Goal: Transaction & Acquisition: Obtain resource

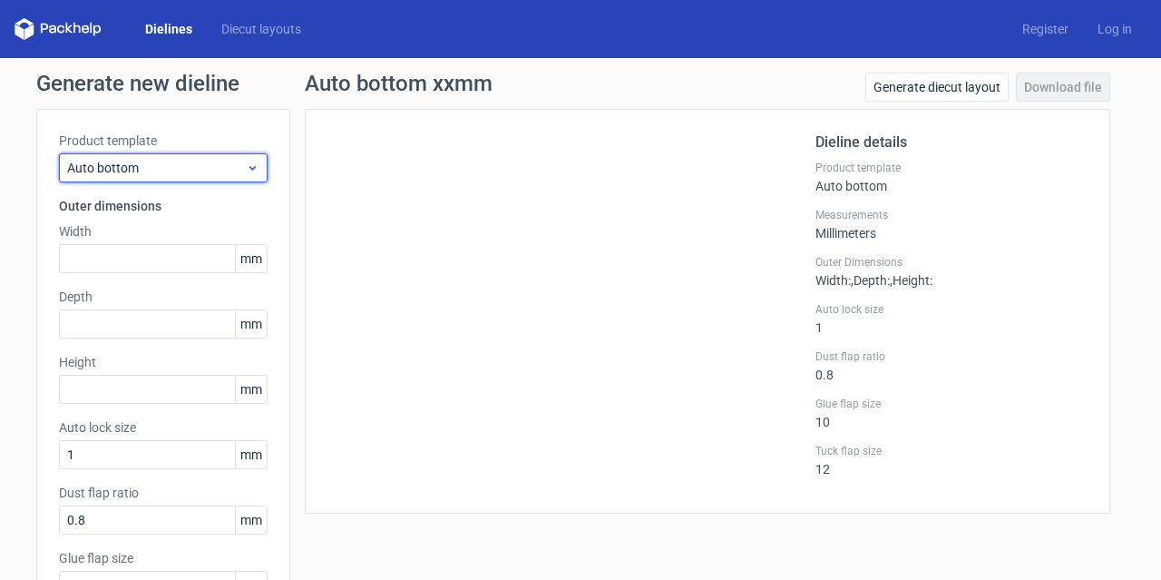
click at [212, 162] on span "Auto bottom" at bounding box center [156, 168] width 179 height 18
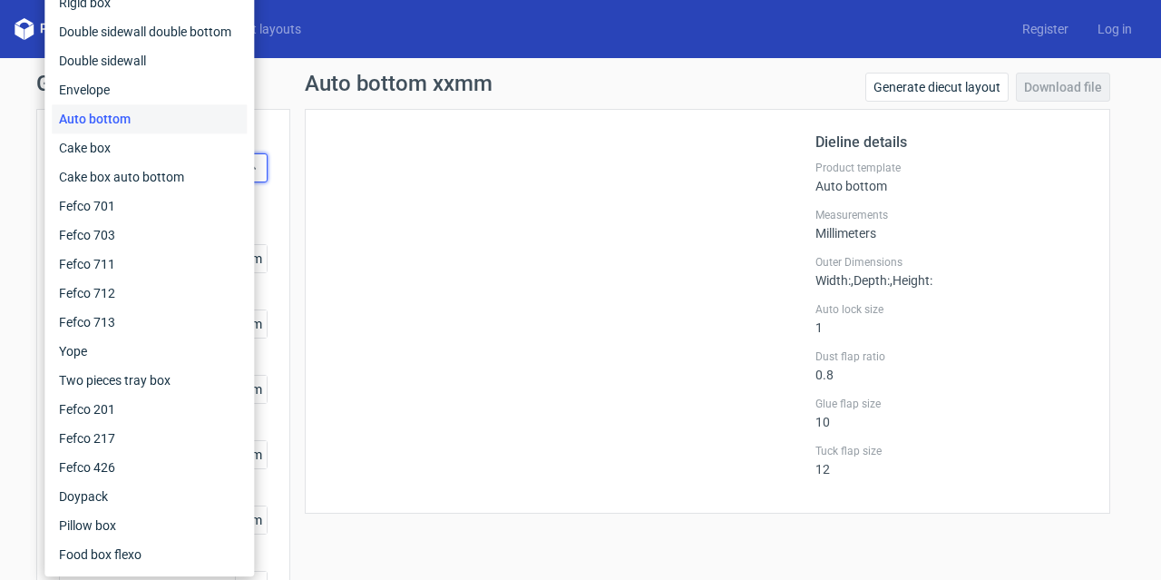
click at [389, 173] on div at bounding box center [571, 311] width 488 height 359
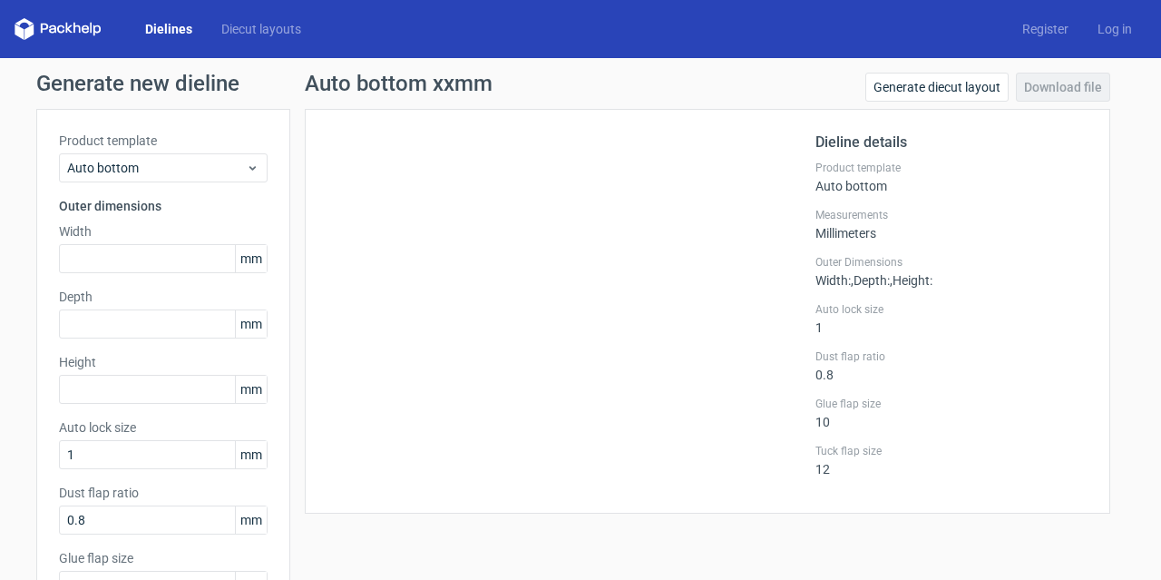
click at [114, 137] on label "Product template" at bounding box center [163, 141] width 209 height 18
click at [182, 25] on link "Dielines" at bounding box center [169, 29] width 76 height 18
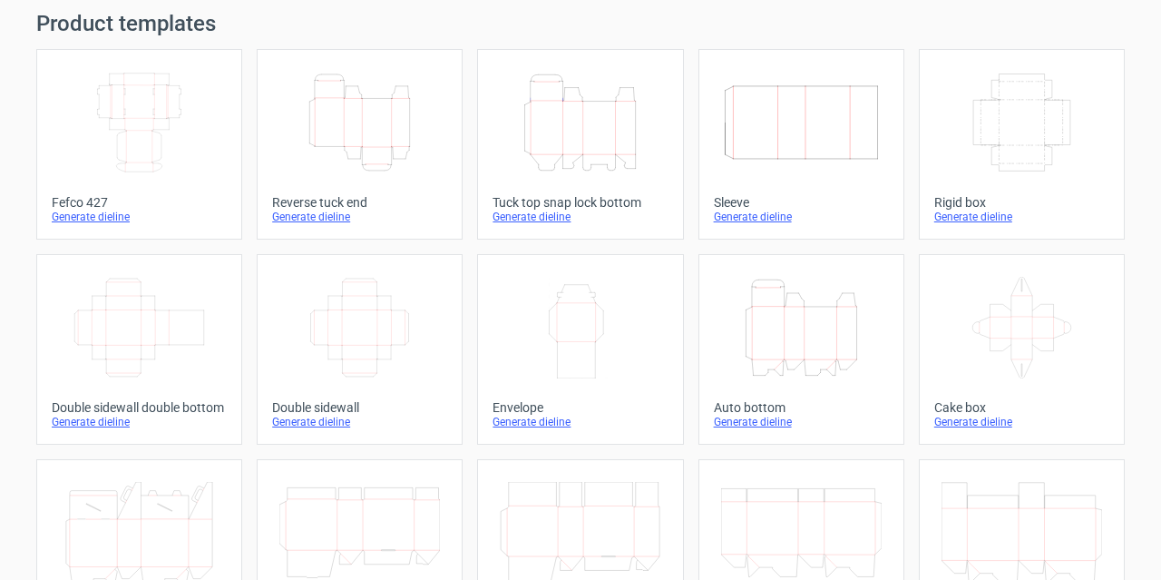
scroll to position [91, 0]
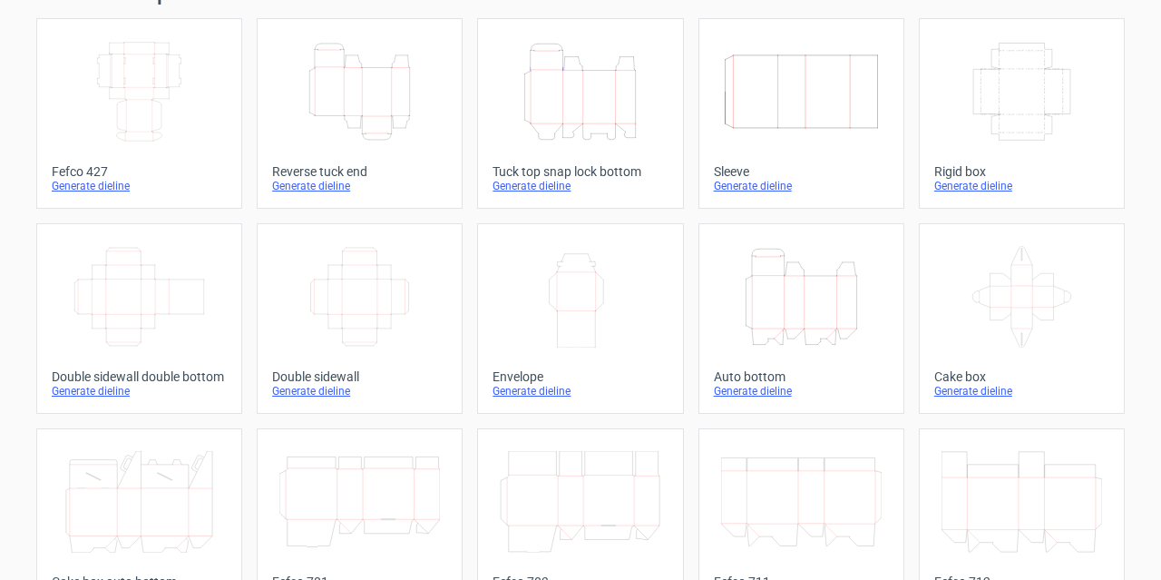
click at [557, 110] on icon "Height Depth Width" at bounding box center [580, 92] width 161 height 102
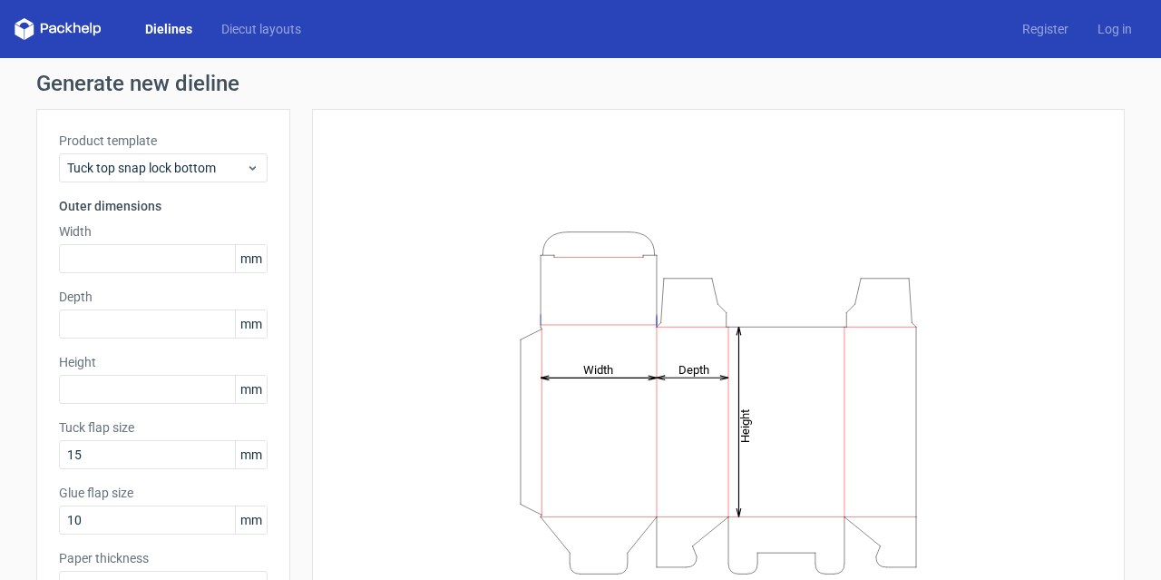
scroll to position [30, 0]
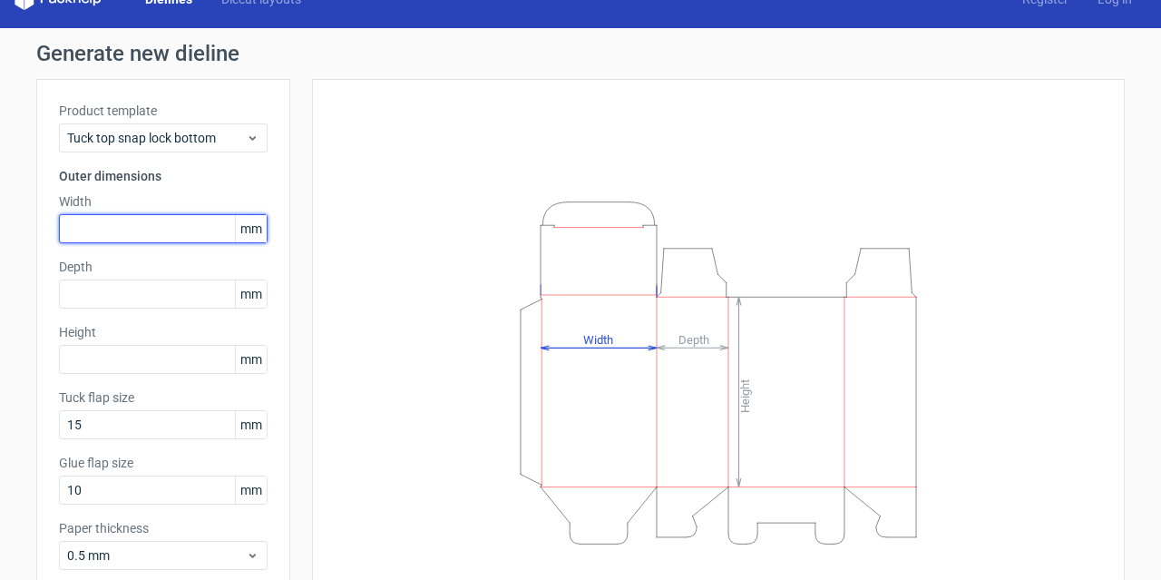
click at [210, 229] on input "text" at bounding box center [163, 228] width 209 height 29
type input "157"
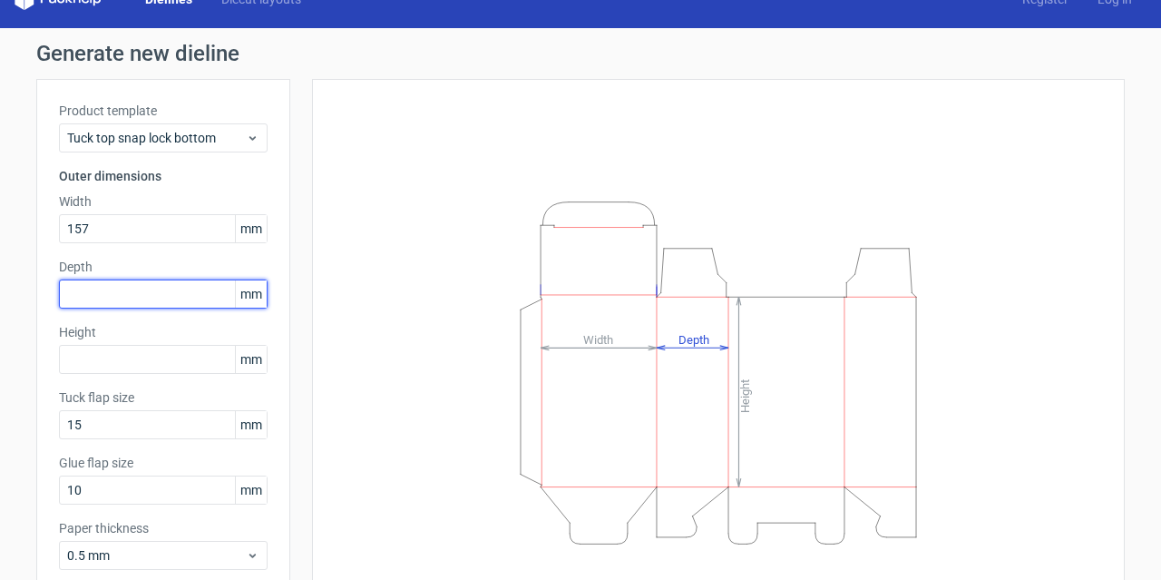
click at [207, 294] on input "text" at bounding box center [163, 293] width 209 height 29
type input "157"
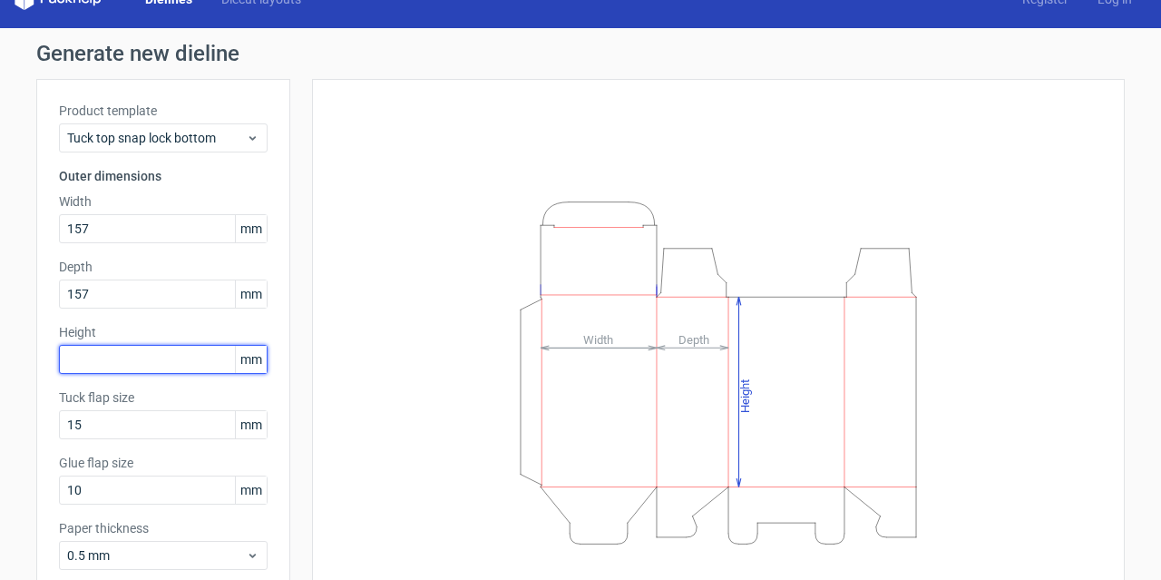
click at [198, 350] on input "text" at bounding box center [163, 359] width 209 height 29
type input "245"
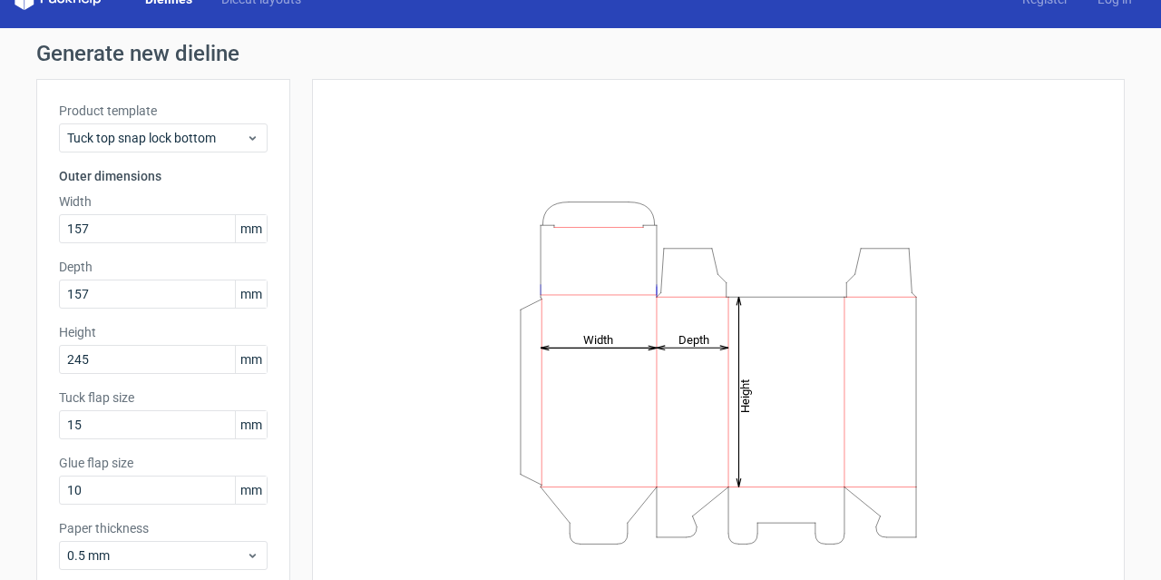
click at [338, 354] on div "Height Depth Width" at bounding box center [718, 372] width 767 height 541
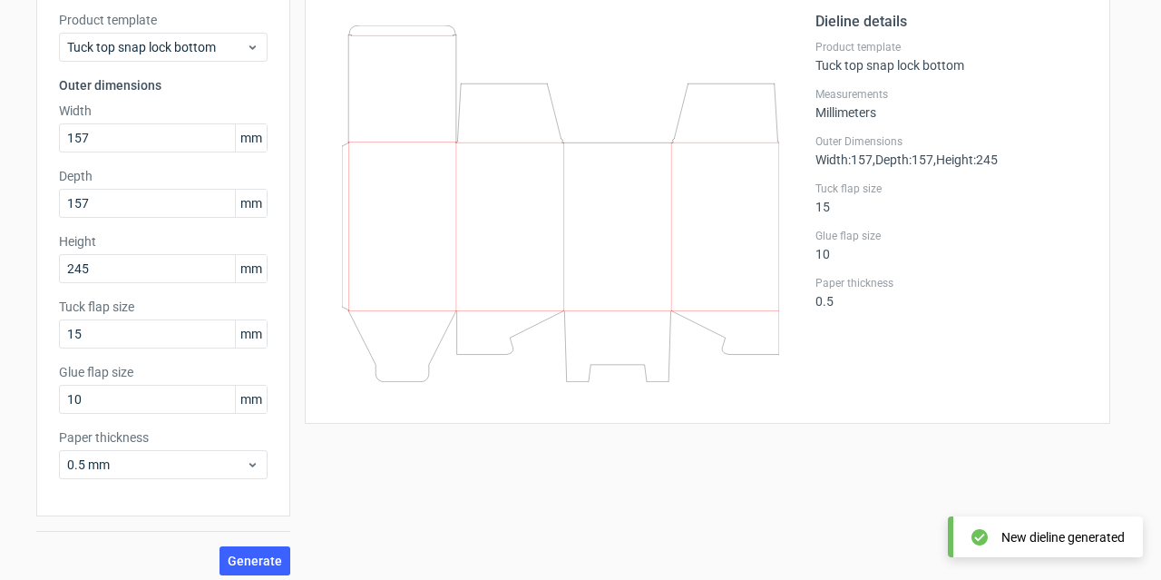
scroll to position [129, 0]
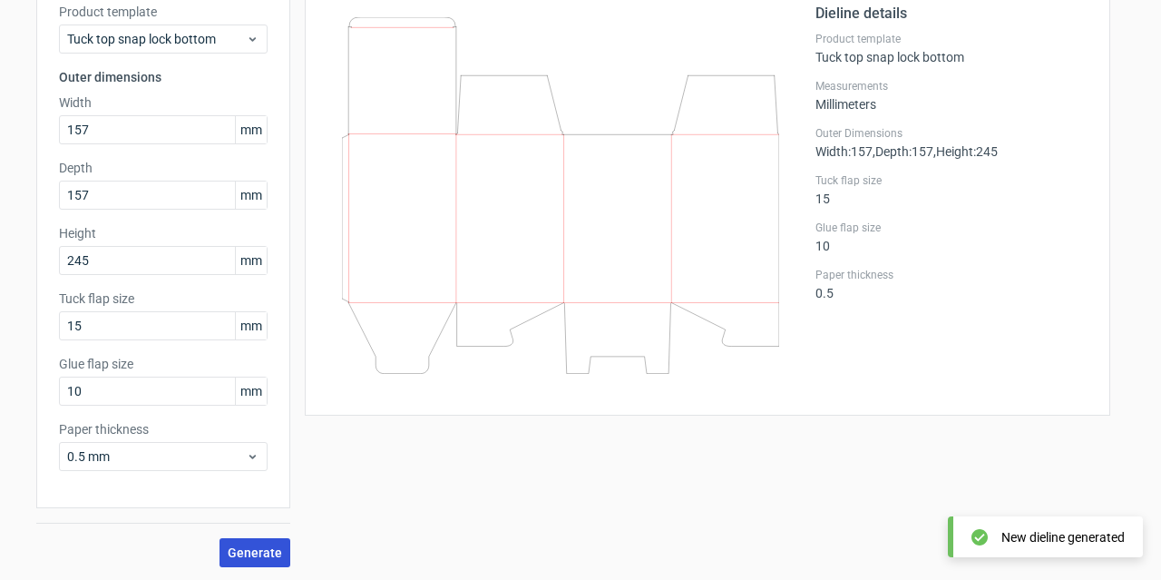
click at [249, 549] on span "Generate" at bounding box center [255, 552] width 54 height 13
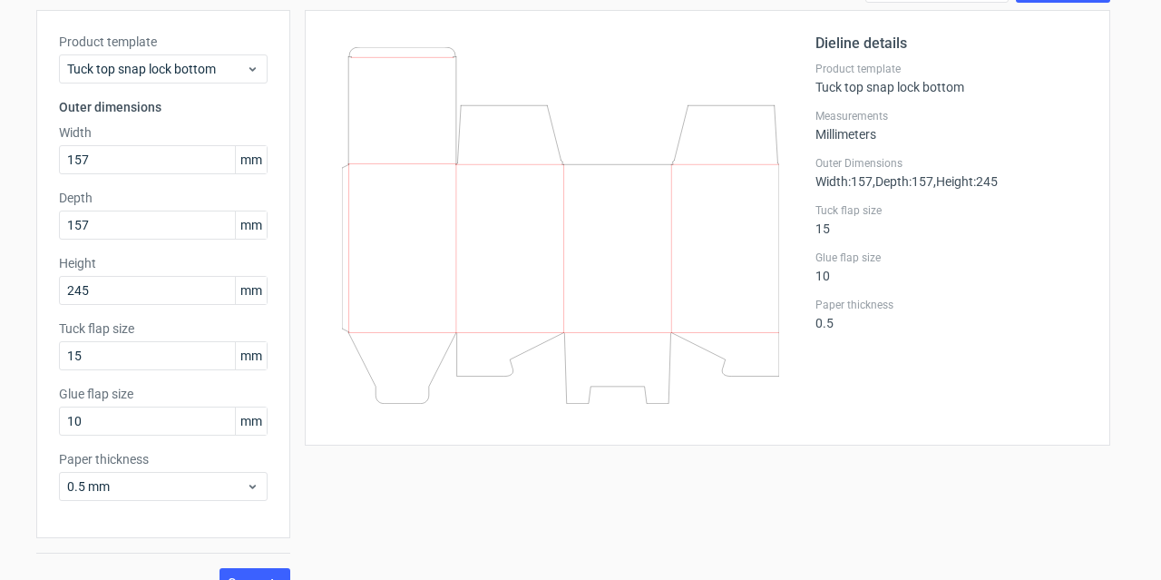
scroll to position [0, 0]
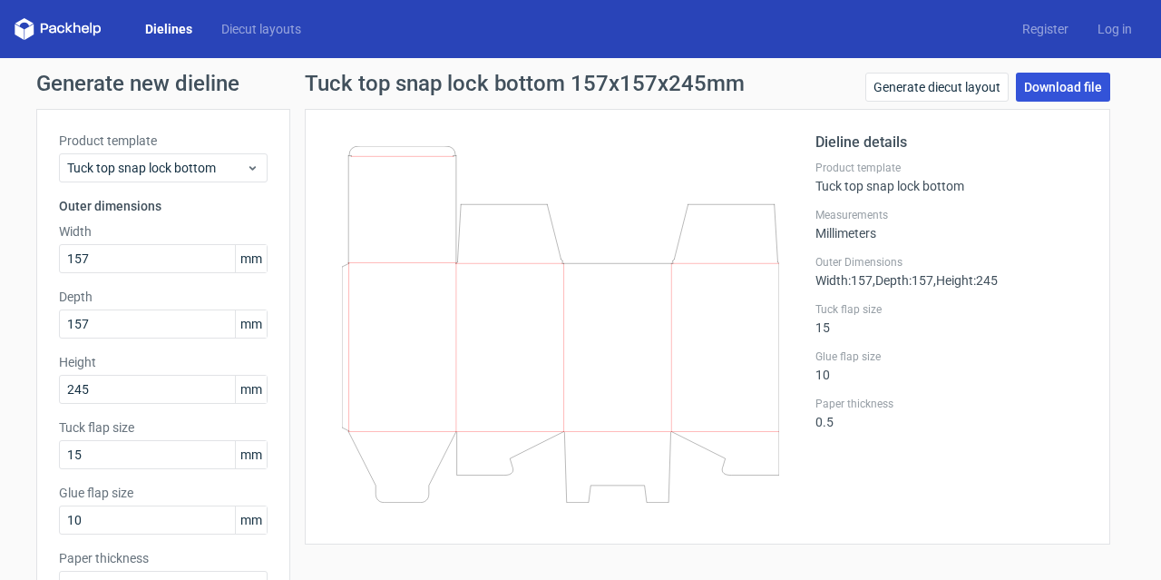
click at [1052, 84] on link "Download file" at bounding box center [1063, 87] width 94 height 29
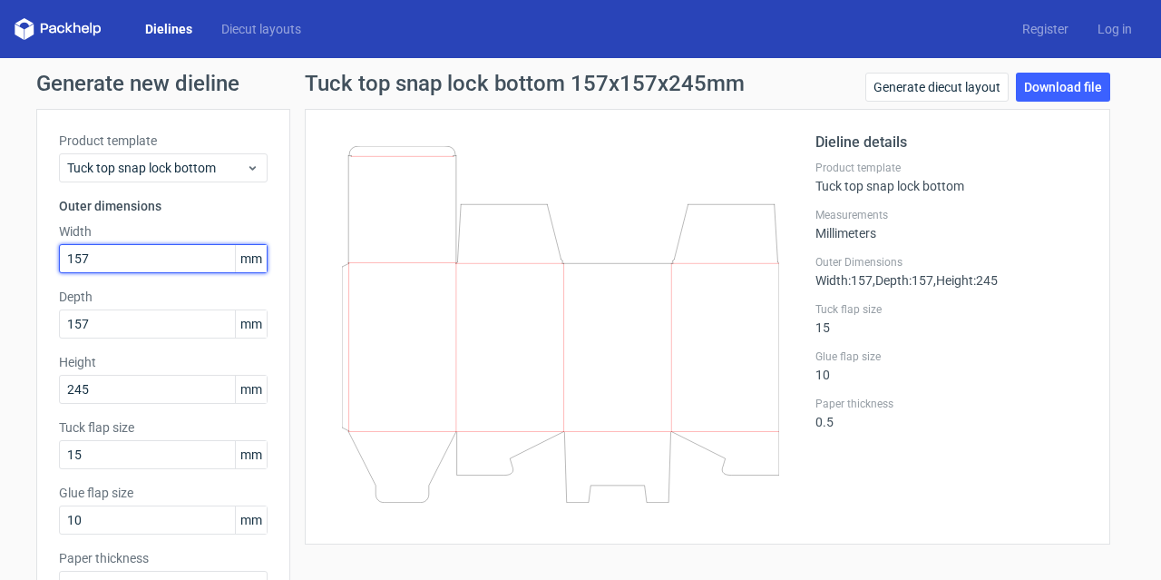
click at [172, 256] on input "157" at bounding box center [163, 258] width 209 height 29
type input "171"
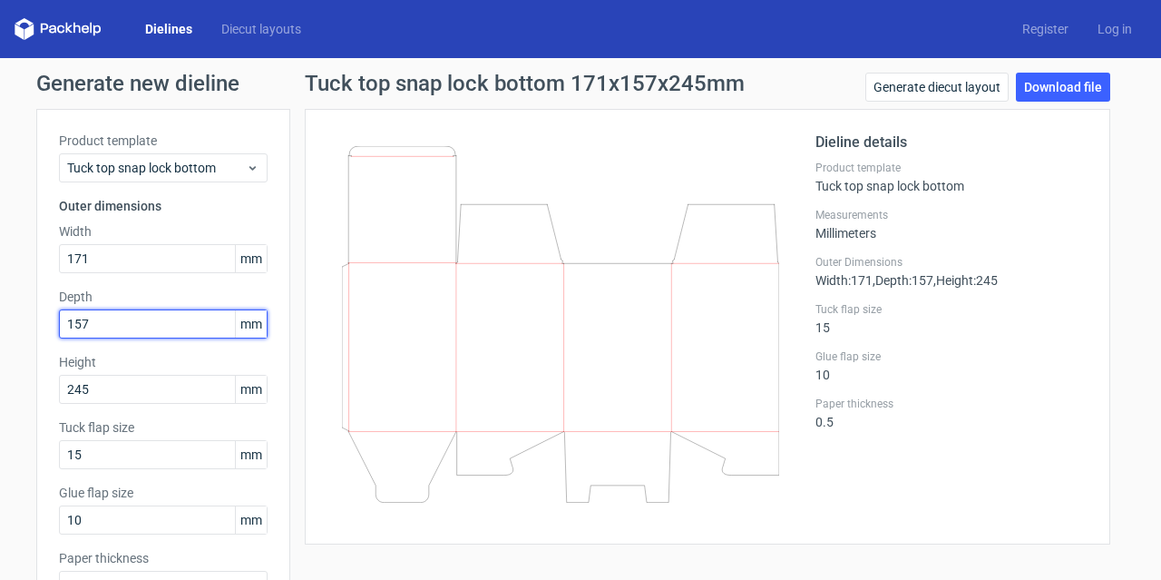
click at [154, 315] on input "157" at bounding box center [163, 323] width 209 height 29
type input "171"
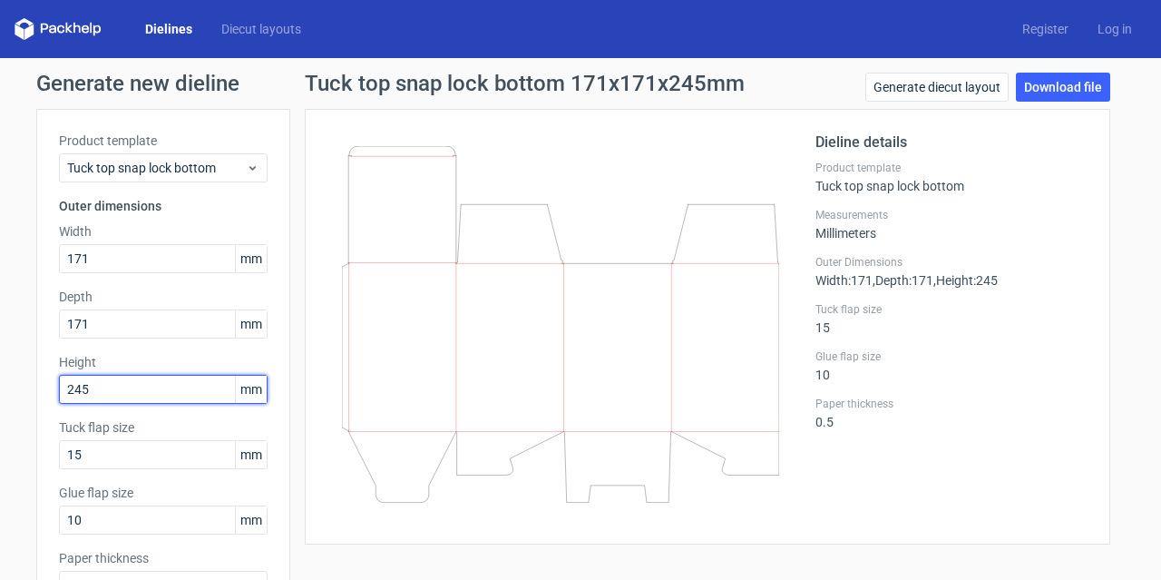
click at [127, 391] on input "245" at bounding box center [163, 389] width 209 height 29
type input "2"
type input "149"
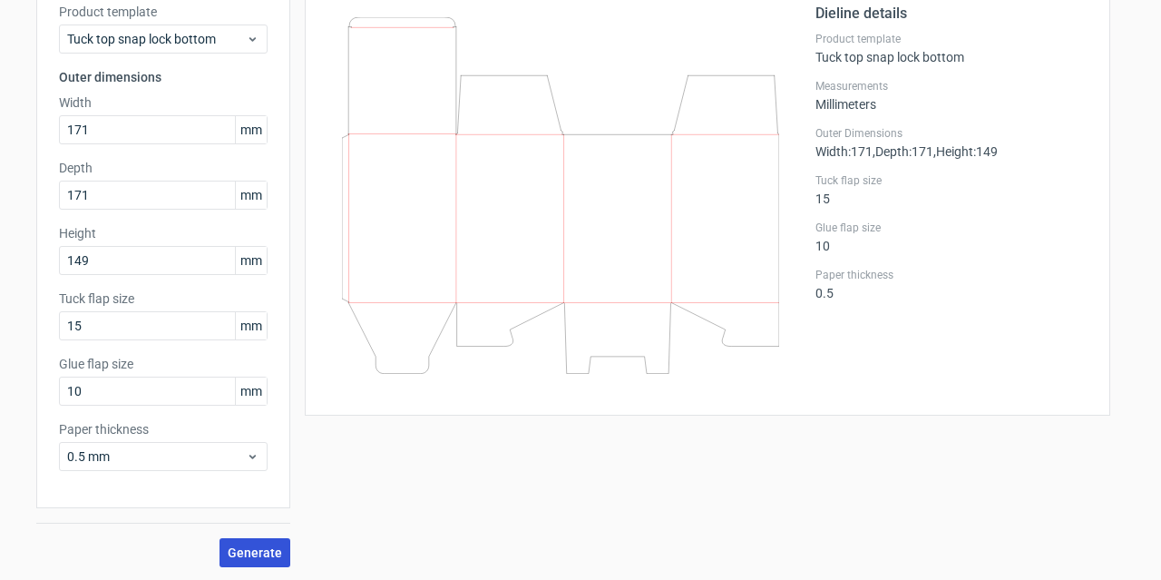
click at [233, 541] on button "Generate" at bounding box center [254, 552] width 71 height 29
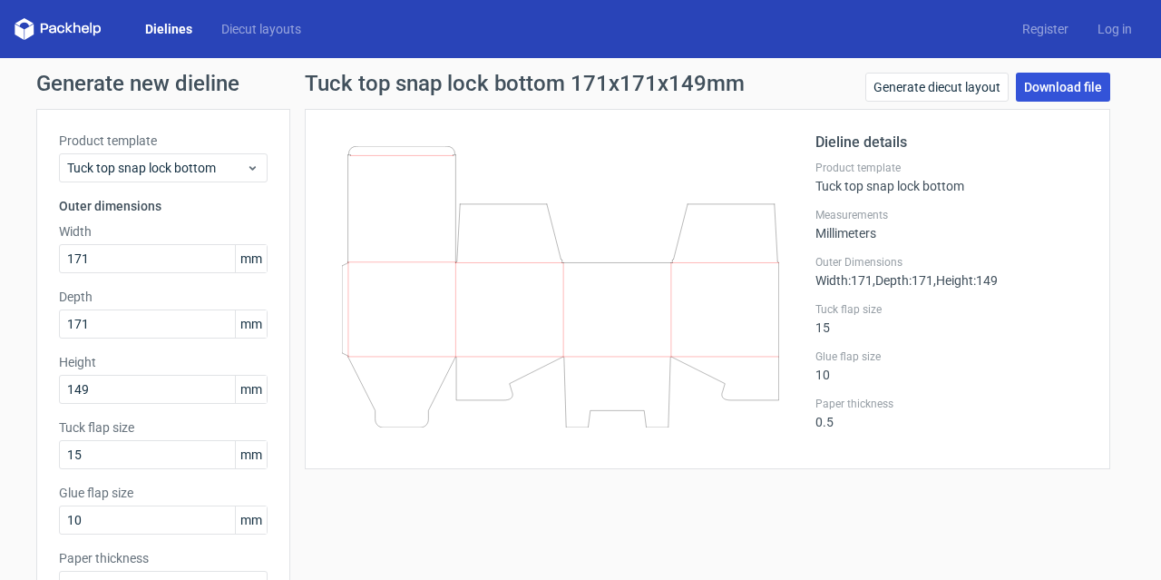
click at [1038, 84] on link "Download file" at bounding box center [1063, 87] width 94 height 29
click at [158, 26] on link "Dielines" at bounding box center [169, 29] width 76 height 18
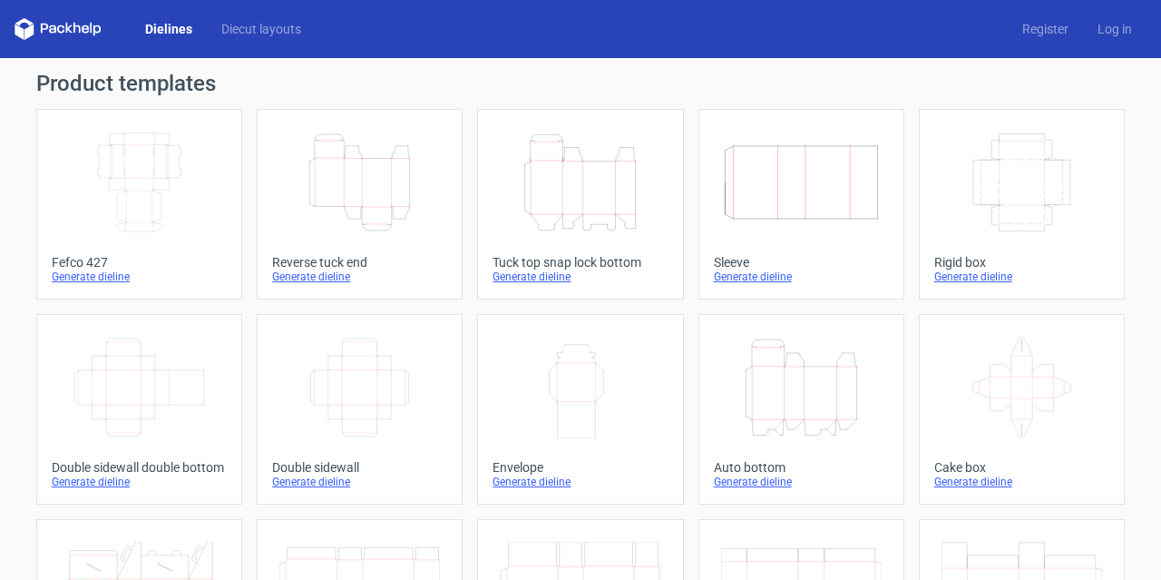
click at [757, 387] on icon "Height Depth Width" at bounding box center [801, 387] width 161 height 102
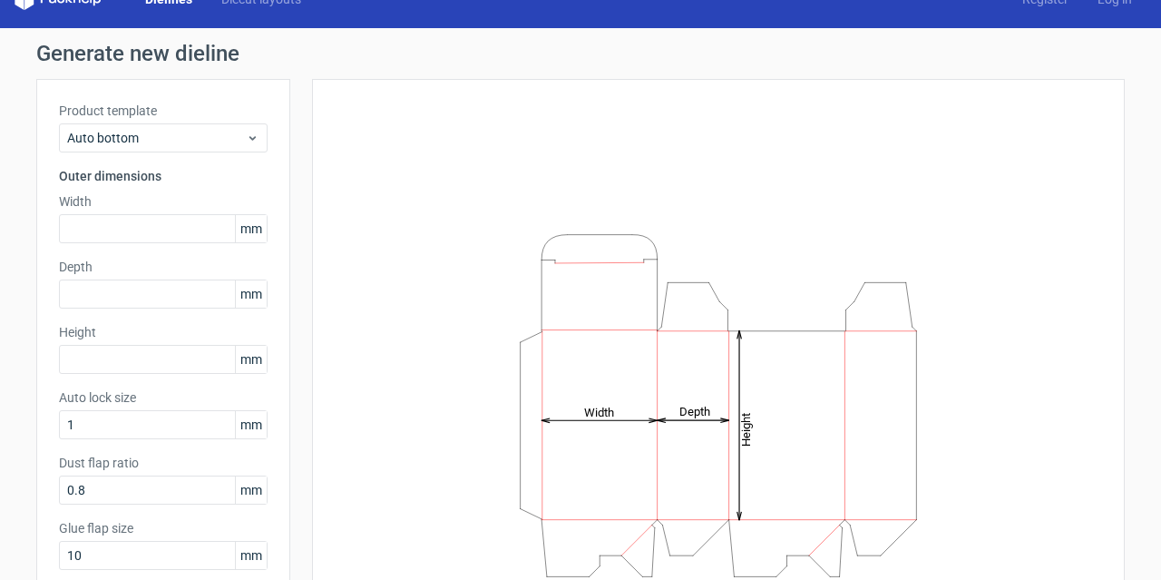
scroll to position [121, 0]
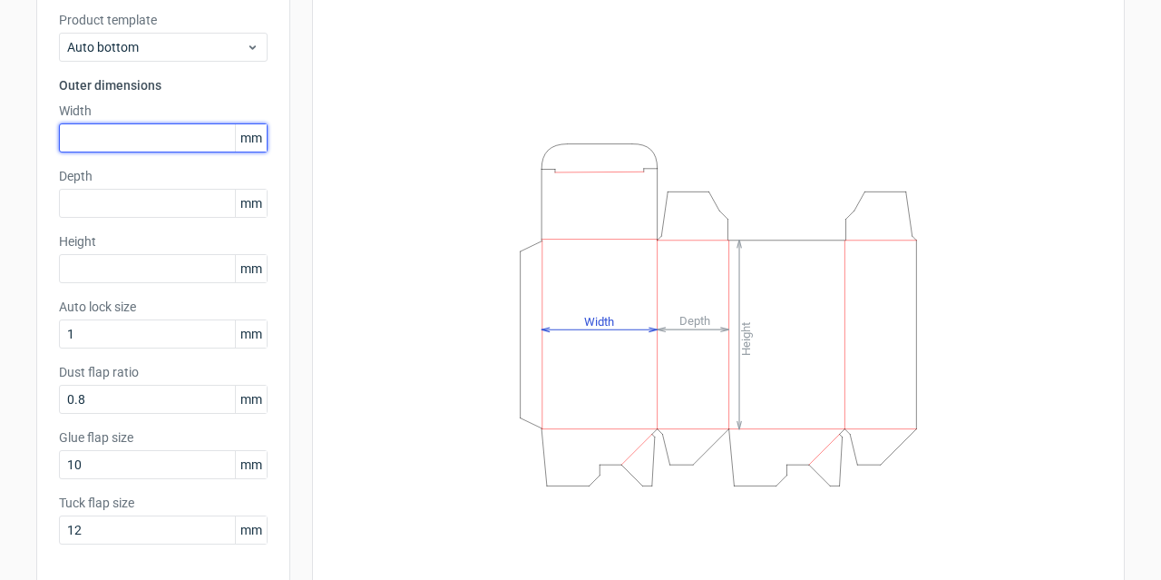
click at [153, 135] on input "text" at bounding box center [163, 137] width 209 height 29
type input "96"
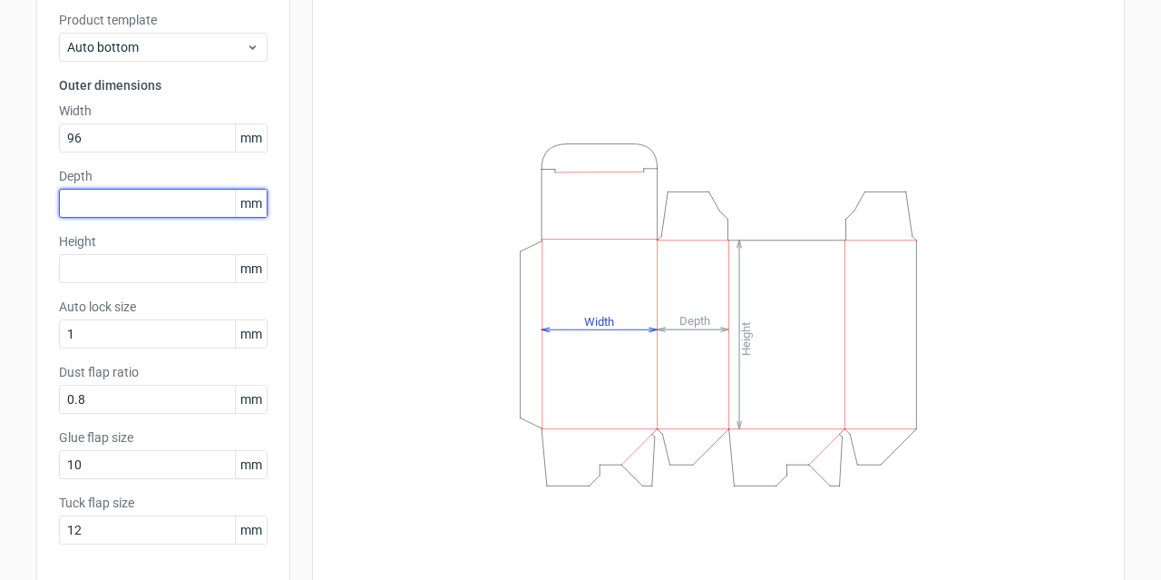
click at [143, 198] on input "text" at bounding box center [163, 203] width 209 height 29
type input "96"
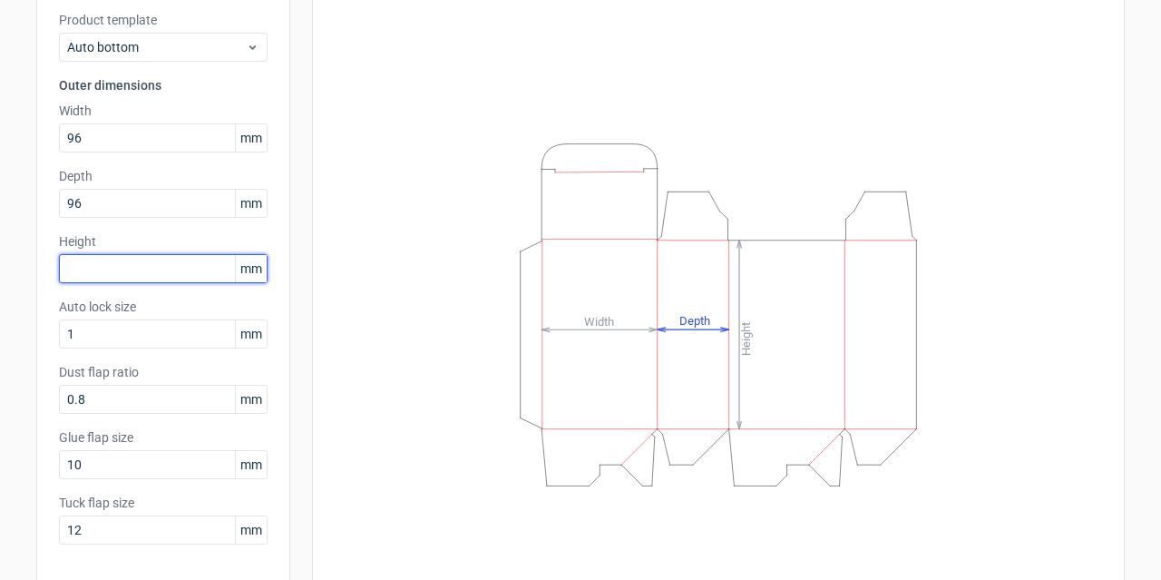
click at [140, 264] on input "text" at bounding box center [163, 268] width 209 height 29
type input "106"
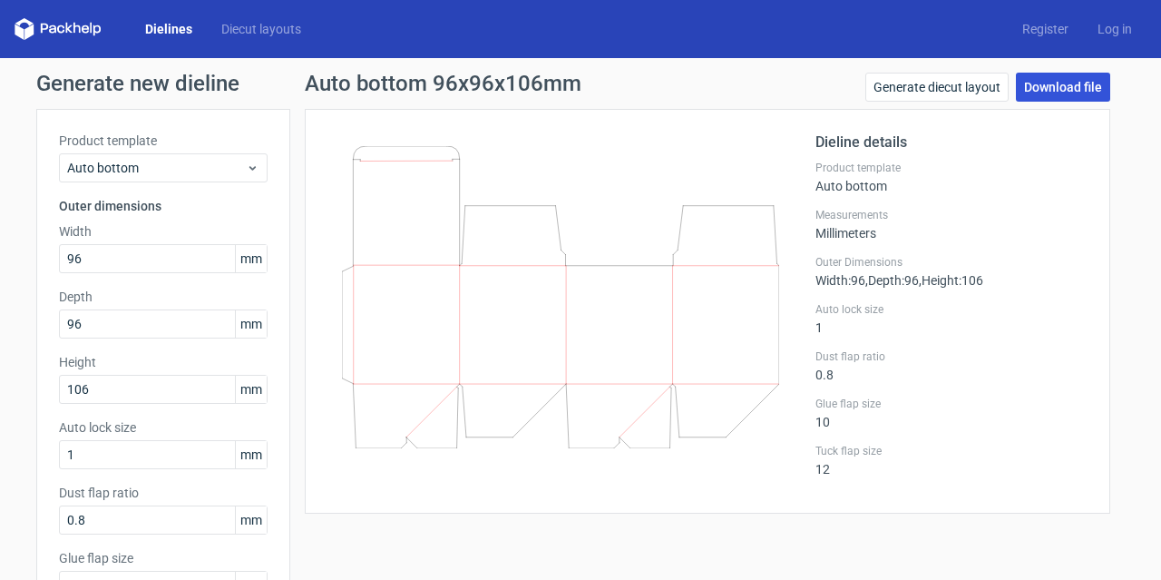
click at [1032, 84] on link "Download file" at bounding box center [1063, 87] width 94 height 29
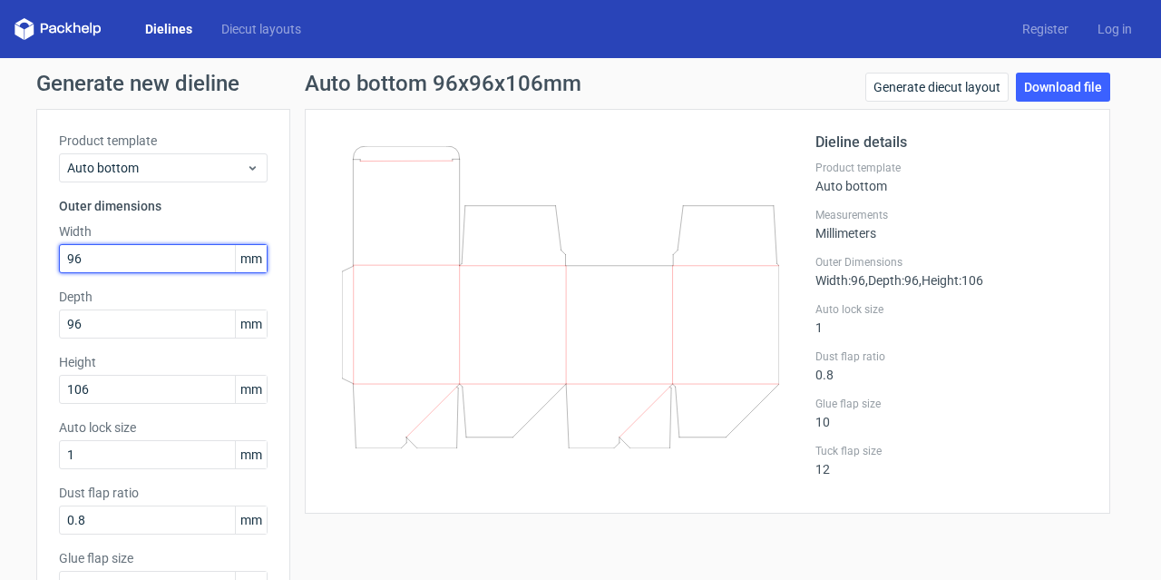
click at [141, 262] on input "96" at bounding box center [163, 258] width 209 height 29
type input "70"
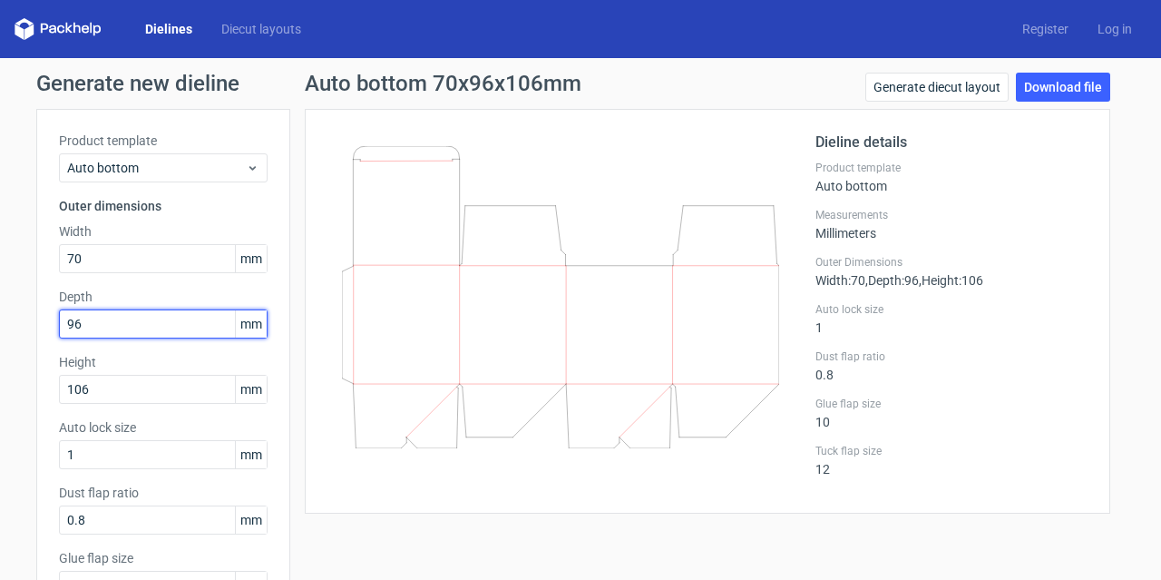
click at [134, 320] on input "96" at bounding box center [163, 323] width 209 height 29
type input "70"
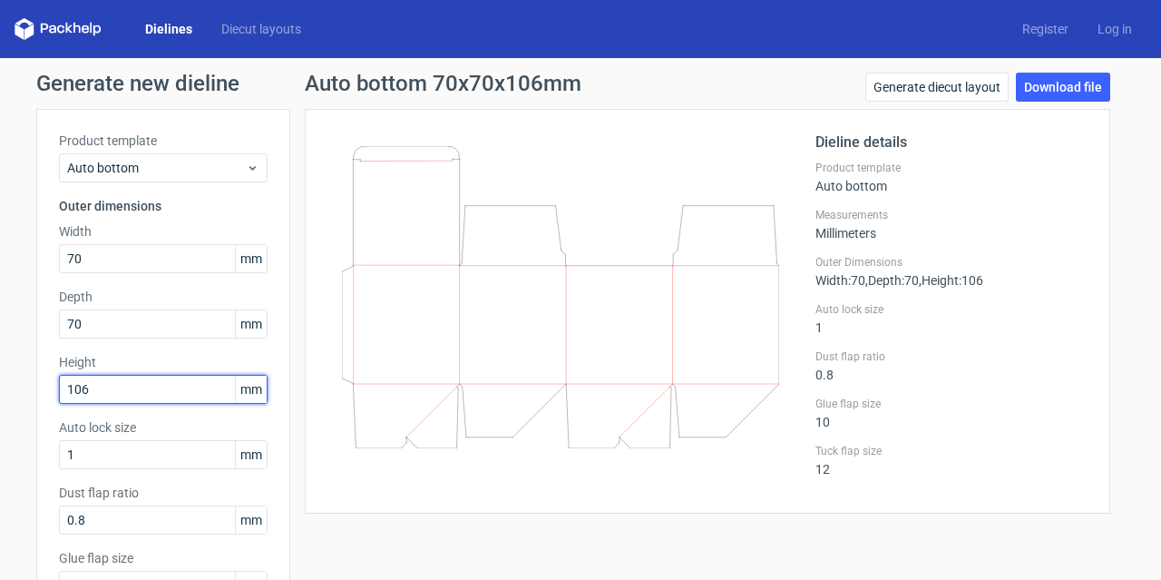
click at [127, 388] on input "106" at bounding box center [163, 389] width 209 height 29
click at [128, 388] on input "106" at bounding box center [163, 389] width 209 height 29
type input "75"
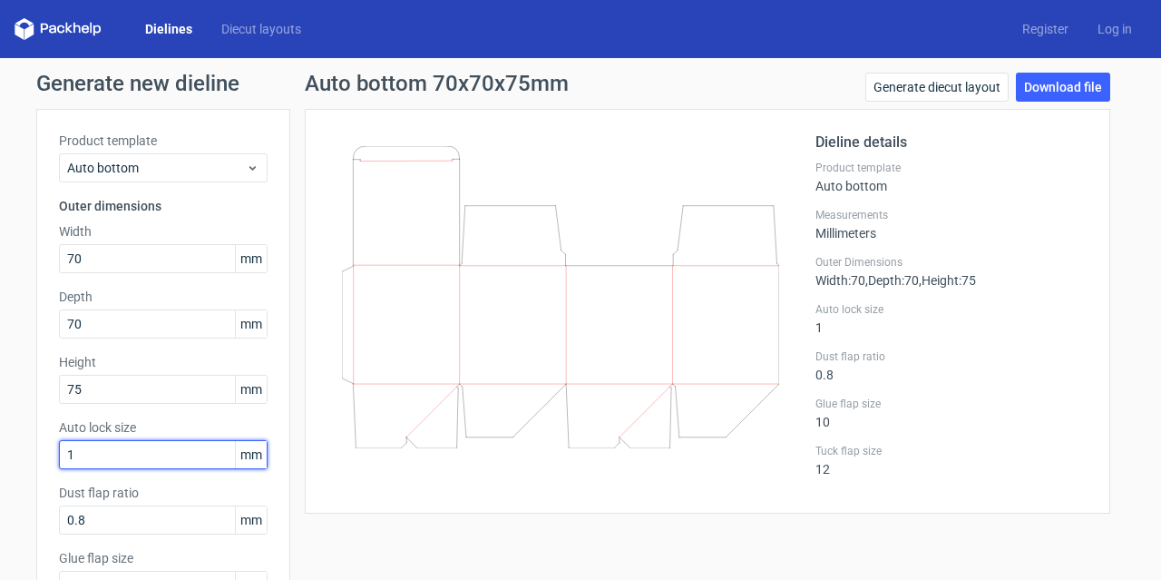
click at [185, 447] on input "1" at bounding box center [163, 454] width 209 height 29
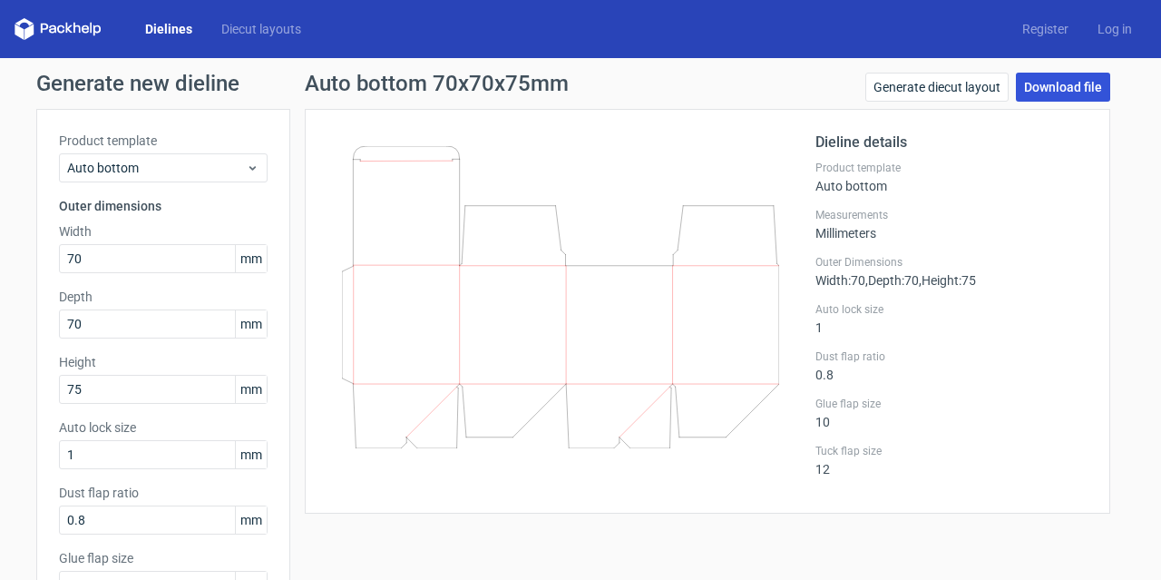
click at [1023, 83] on link "Download file" at bounding box center [1063, 87] width 94 height 29
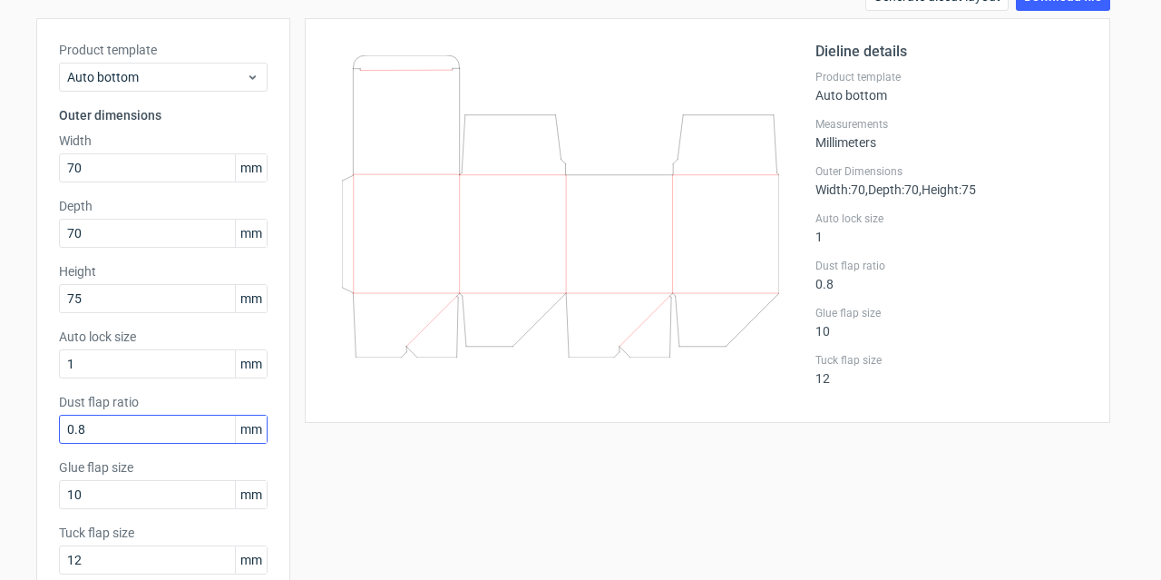
scroll to position [194, 0]
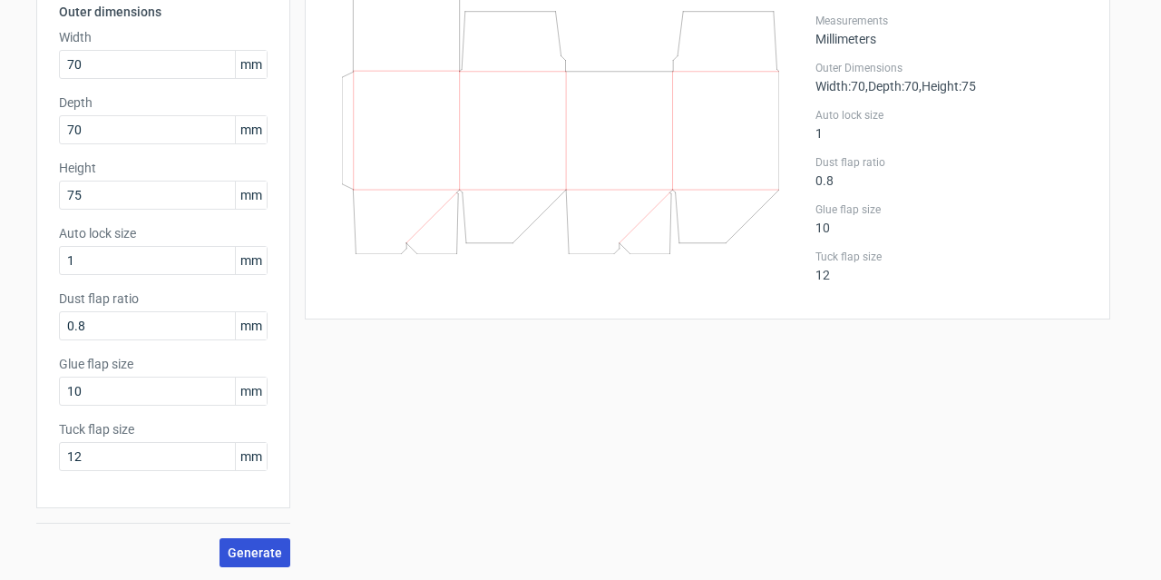
click at [228, 541] on button "Generate" at bounding box center [254, 552] width 71 height 29
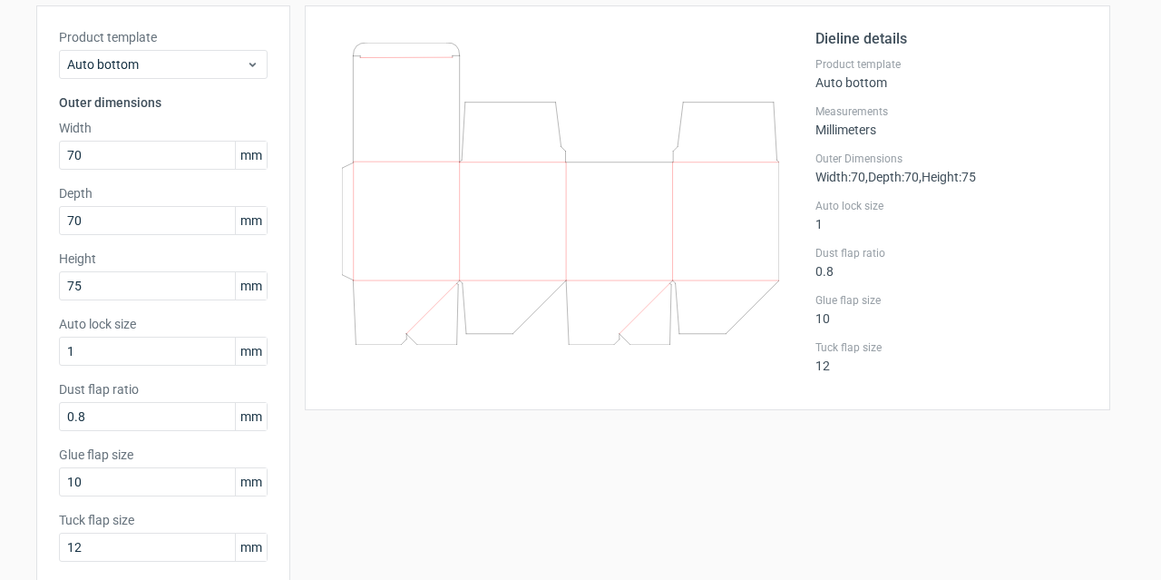
scroll to position [13, 0]
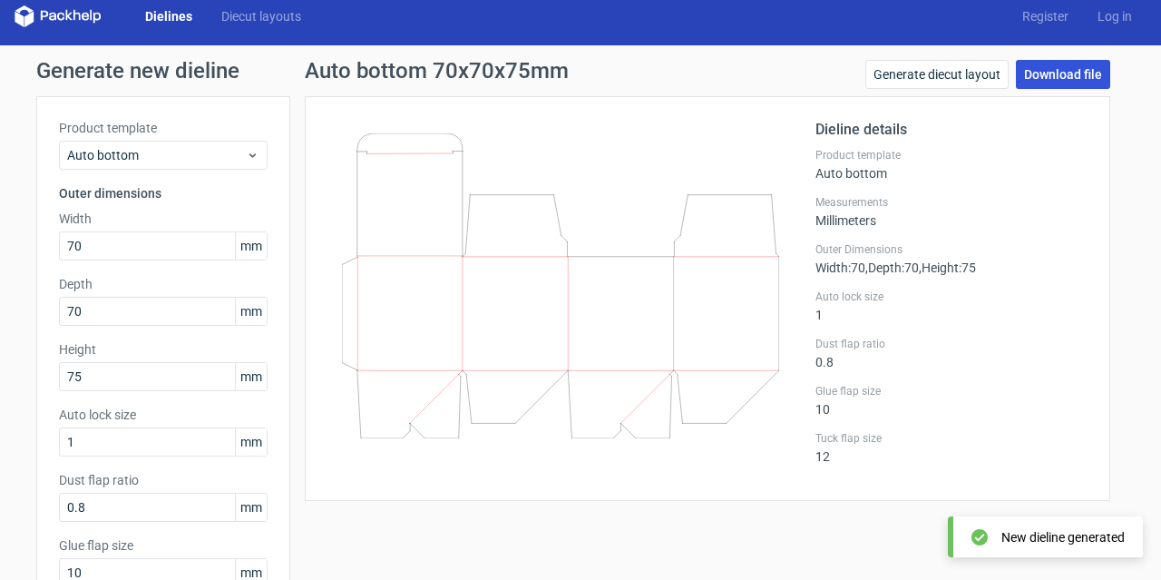
click at [1029, 72] on link "Download file" at bounding box center [1063, 74] width 94 height 29
